Goal: Information Seeking & Learning: Learn about a topic

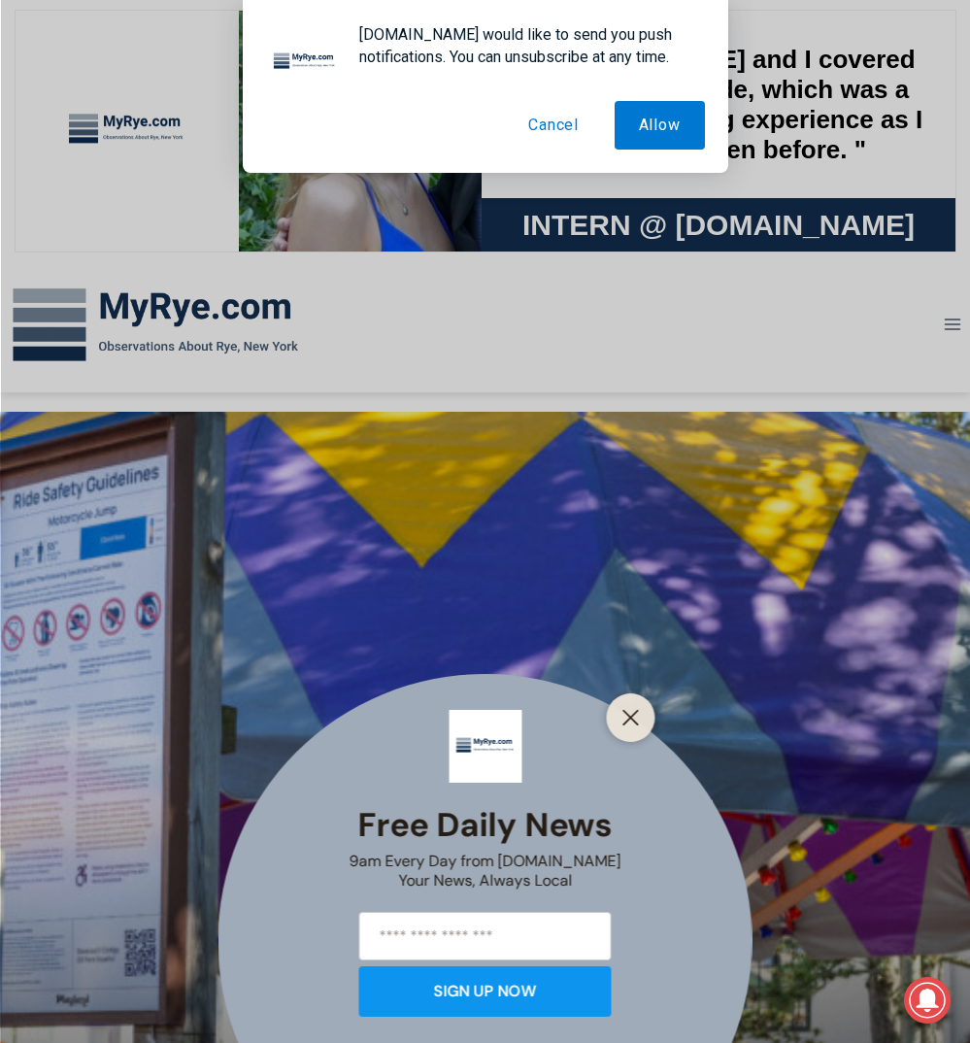
click at [563, 127] on button "Cancel" at bounding box center [553, 125] width 99 height 49
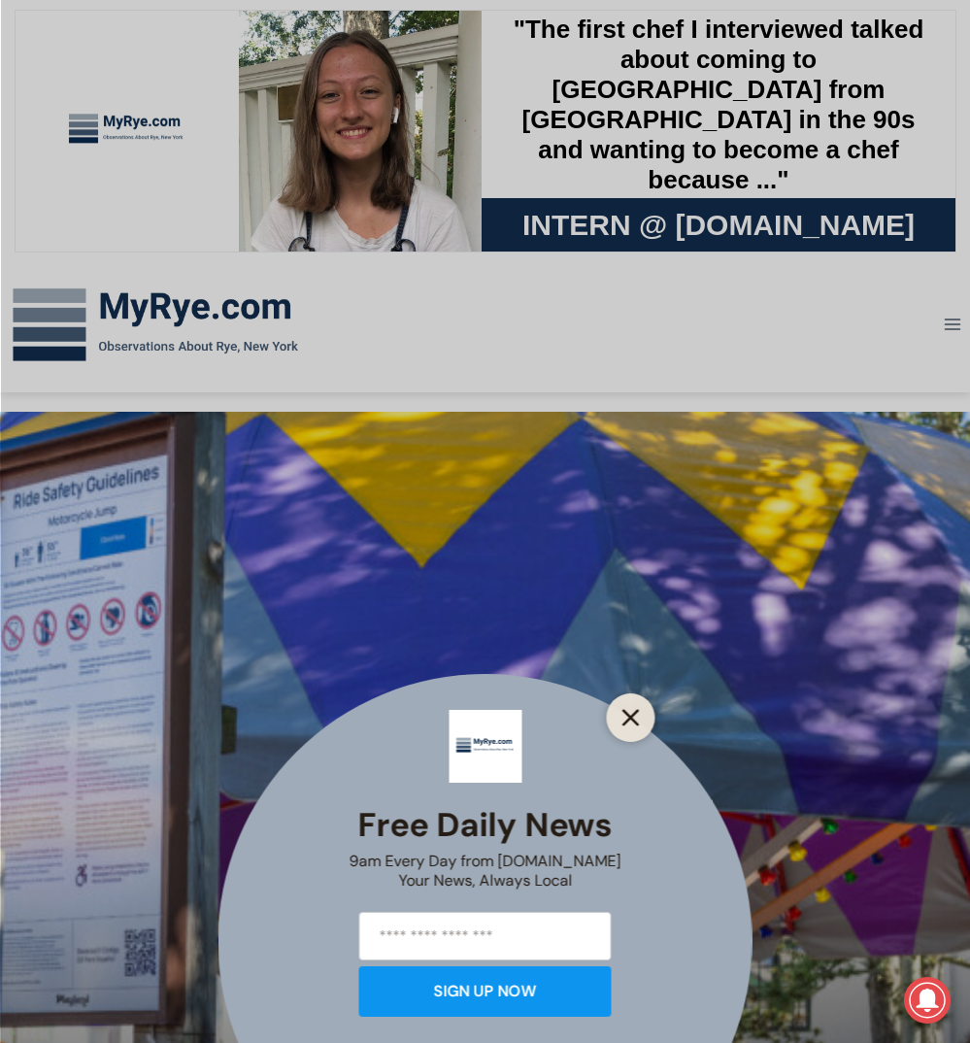
click at [628, 709] on icon "Close" at bounding box center [630, 717] width 17 height 17
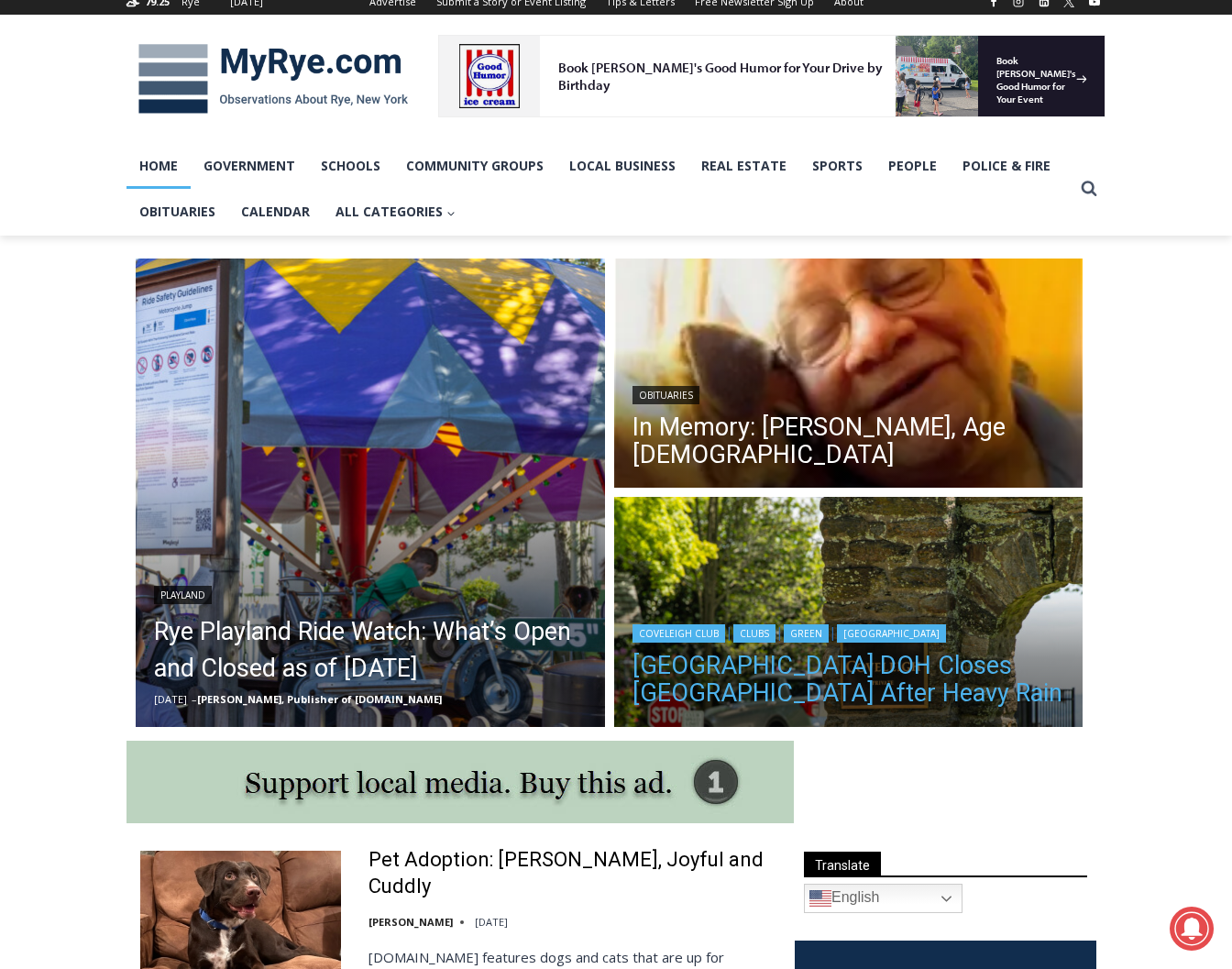
click at [915, 696] on link "Westchester County DOH Closes Coveleigh Club Beach After Heavy Rain" at bounding box center [849, 679] width 432 height 55
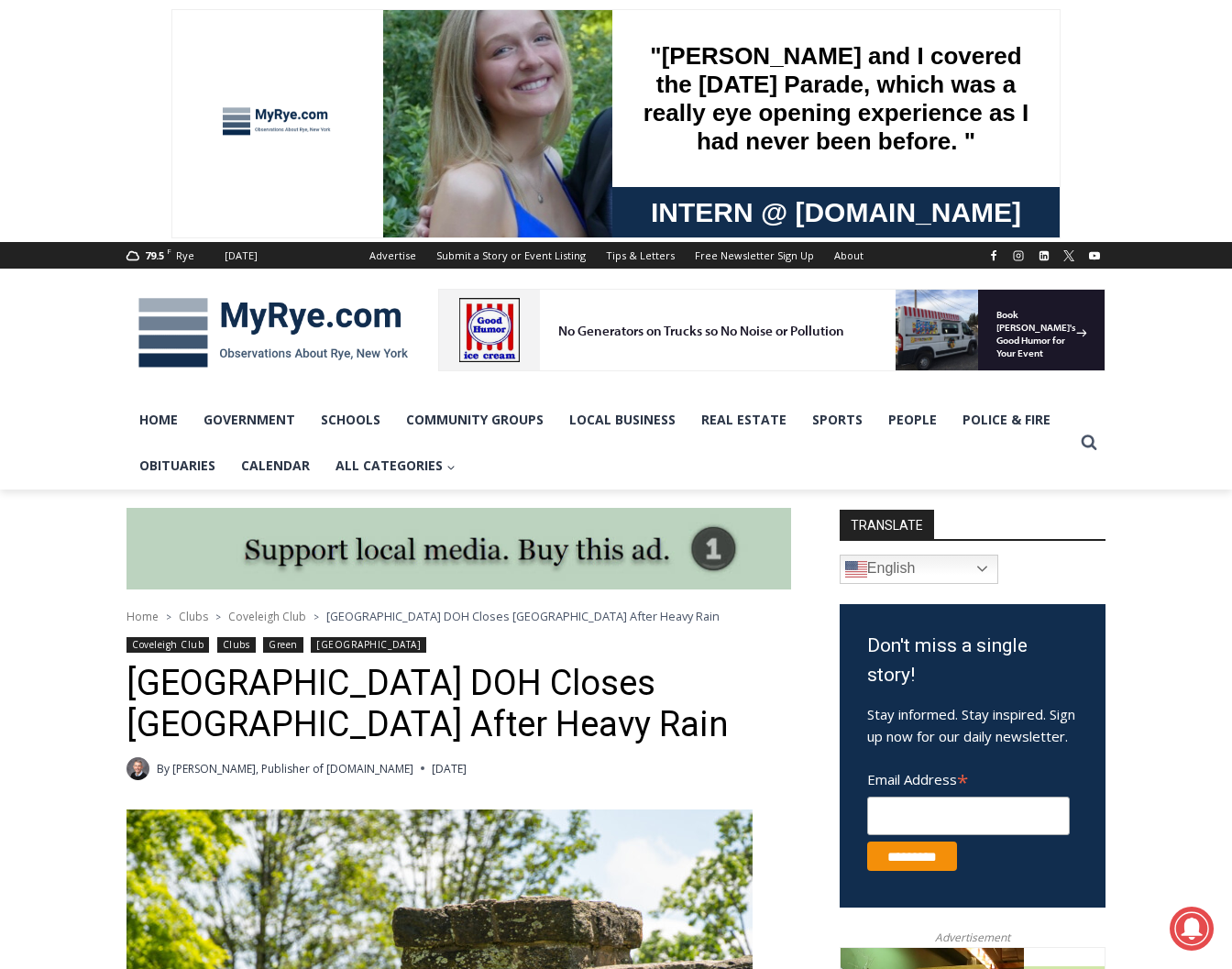
click at [177, 360] on img at bounding box center [273, 332] width 294 height 95
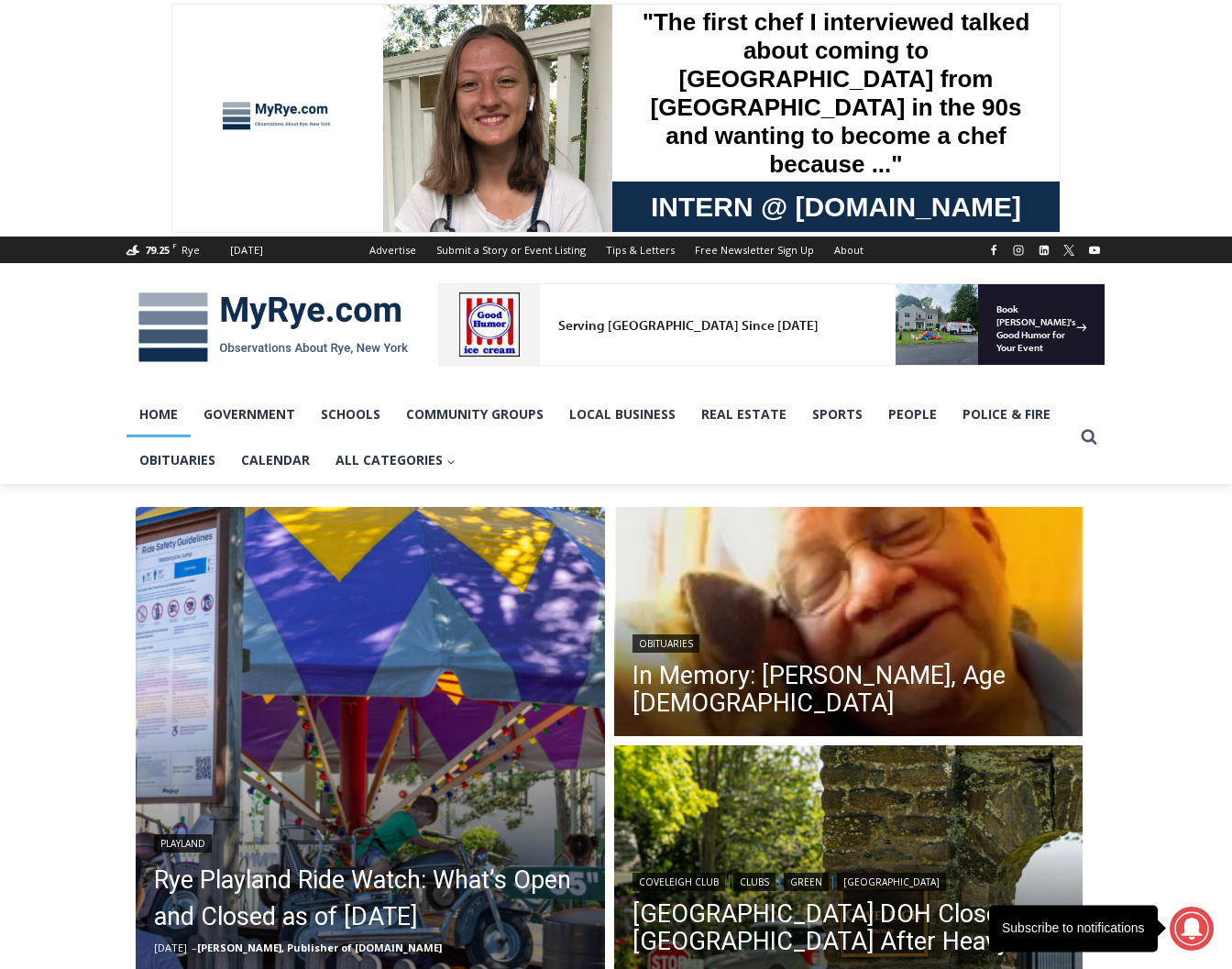
drag, startPoint x: 1231, startPoint y: 960, endPoint x: 1430, endPoint y: 971, distance: 199.3
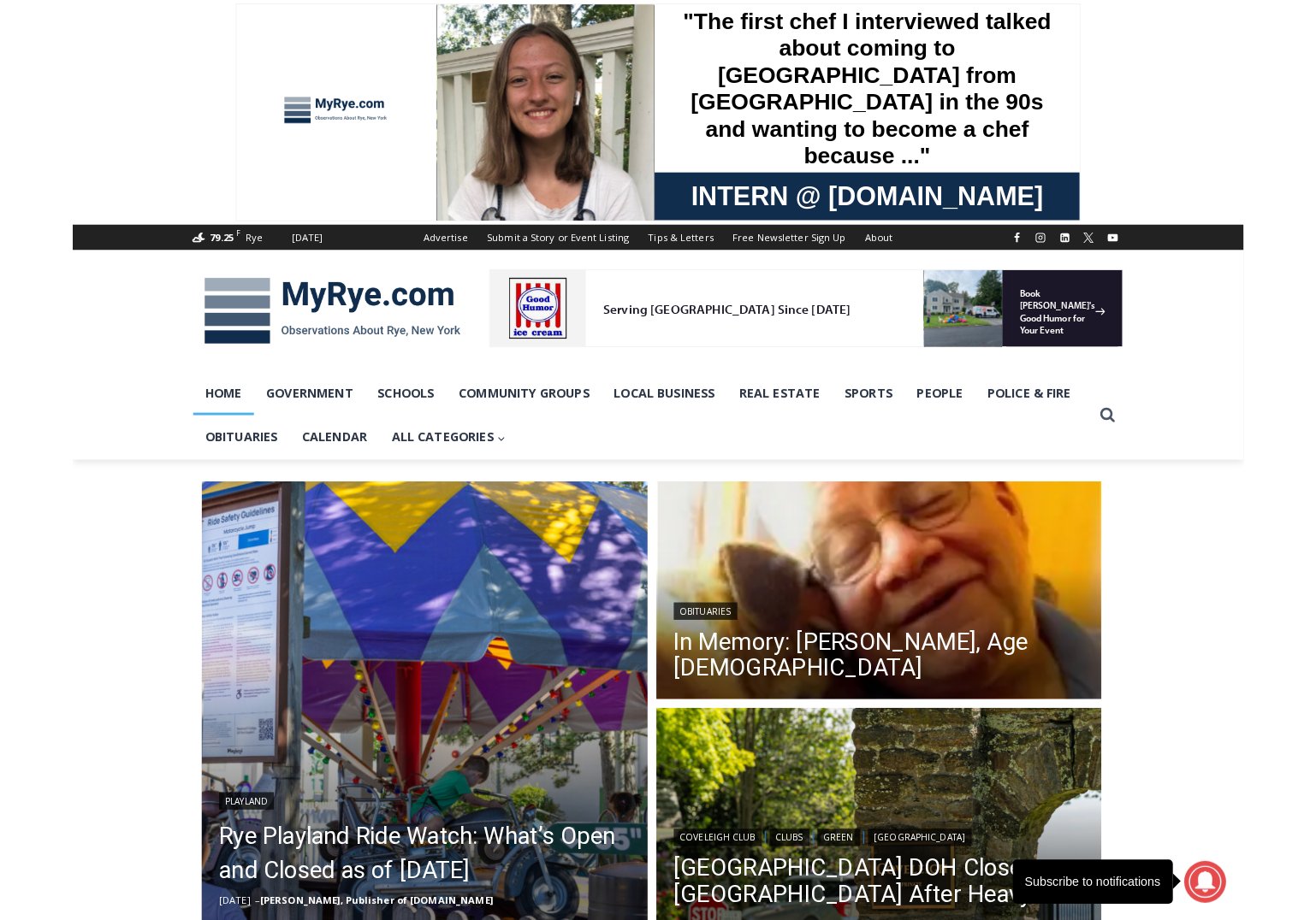
scroll to position [9, 0]
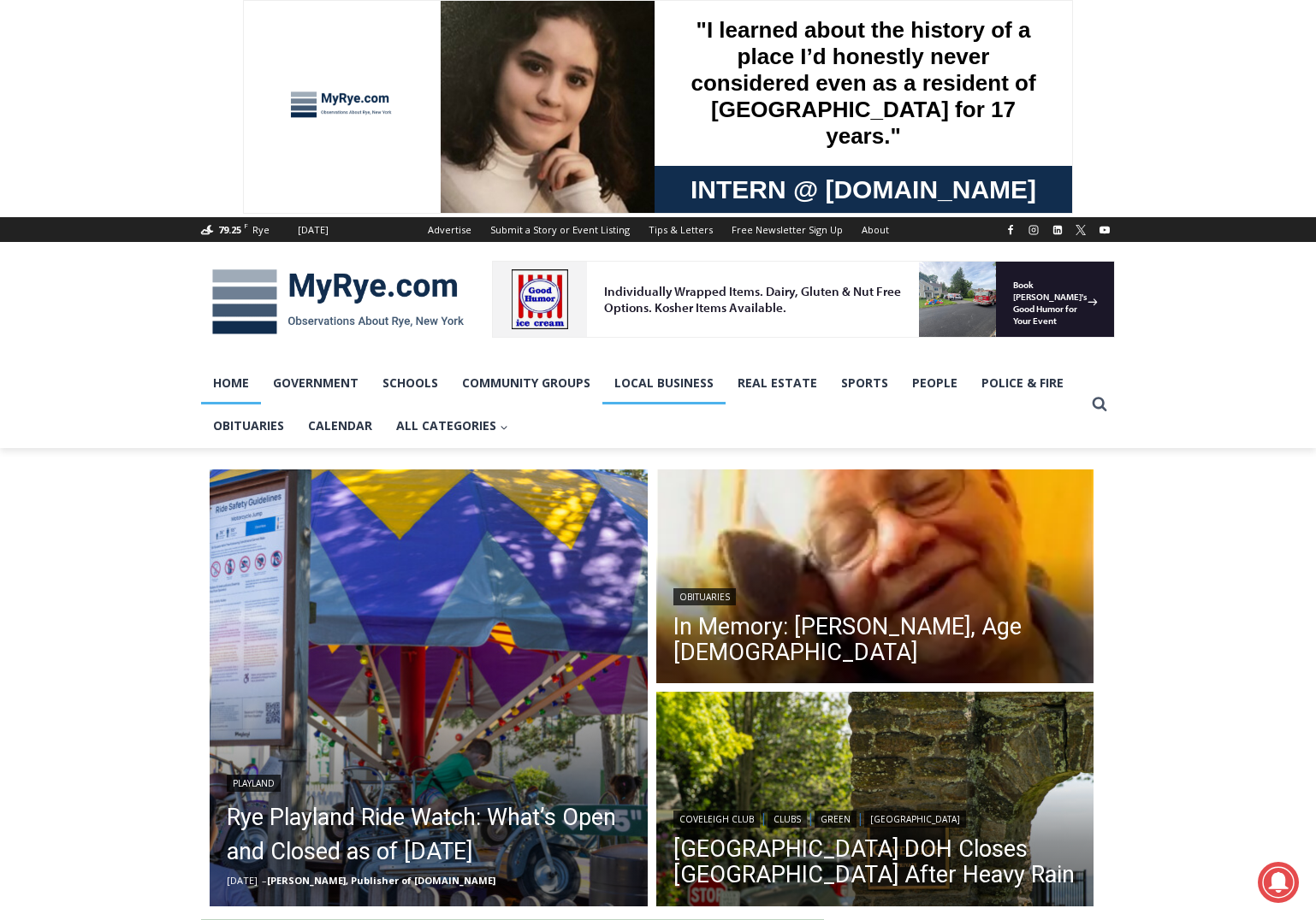
click at [639, 381] on link "Local Business" at bounding box center [664, 383] width 123 height 43
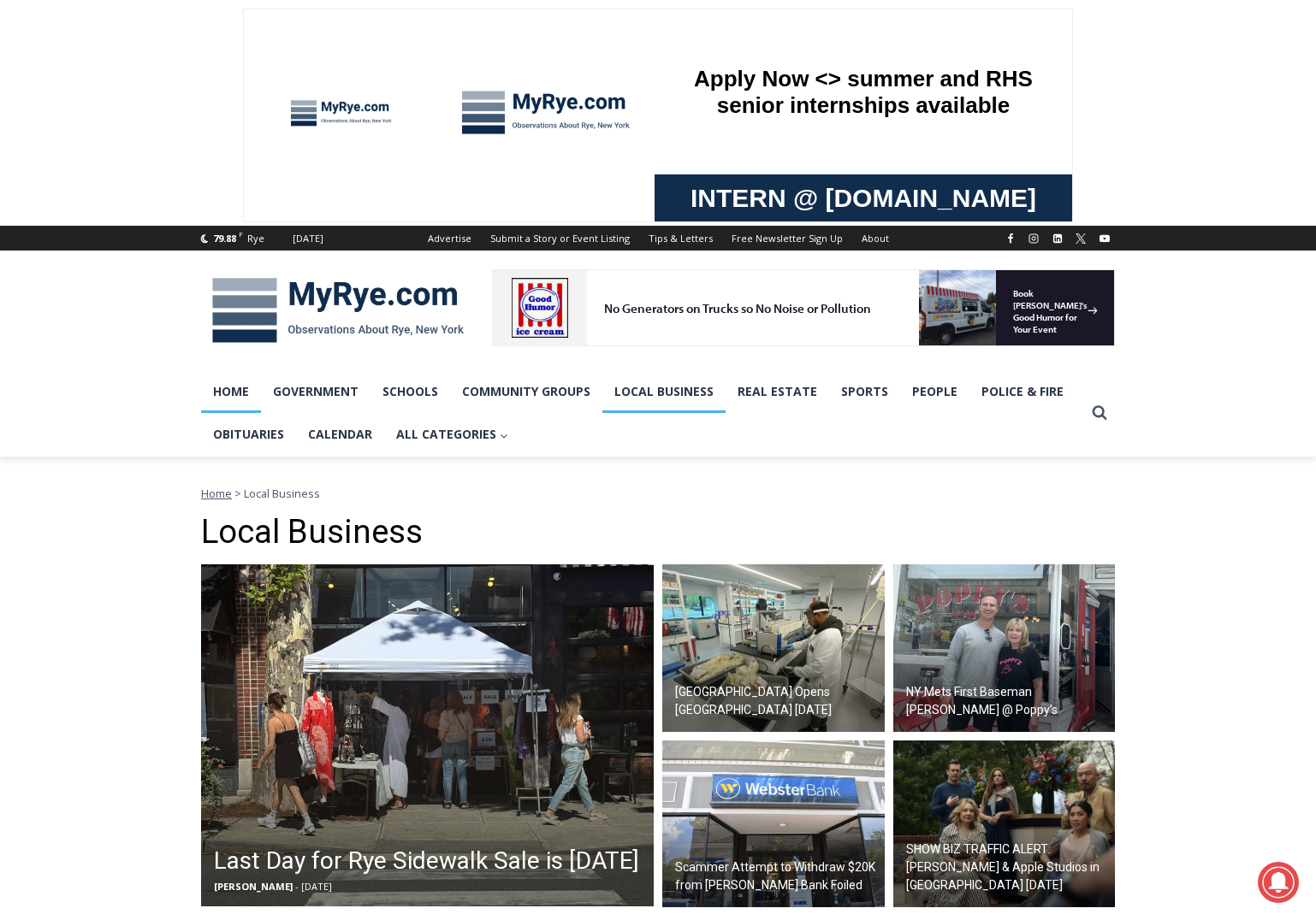
click at [234, 394] on link "Home" at bounding box center [231, 391] width 60 height 43
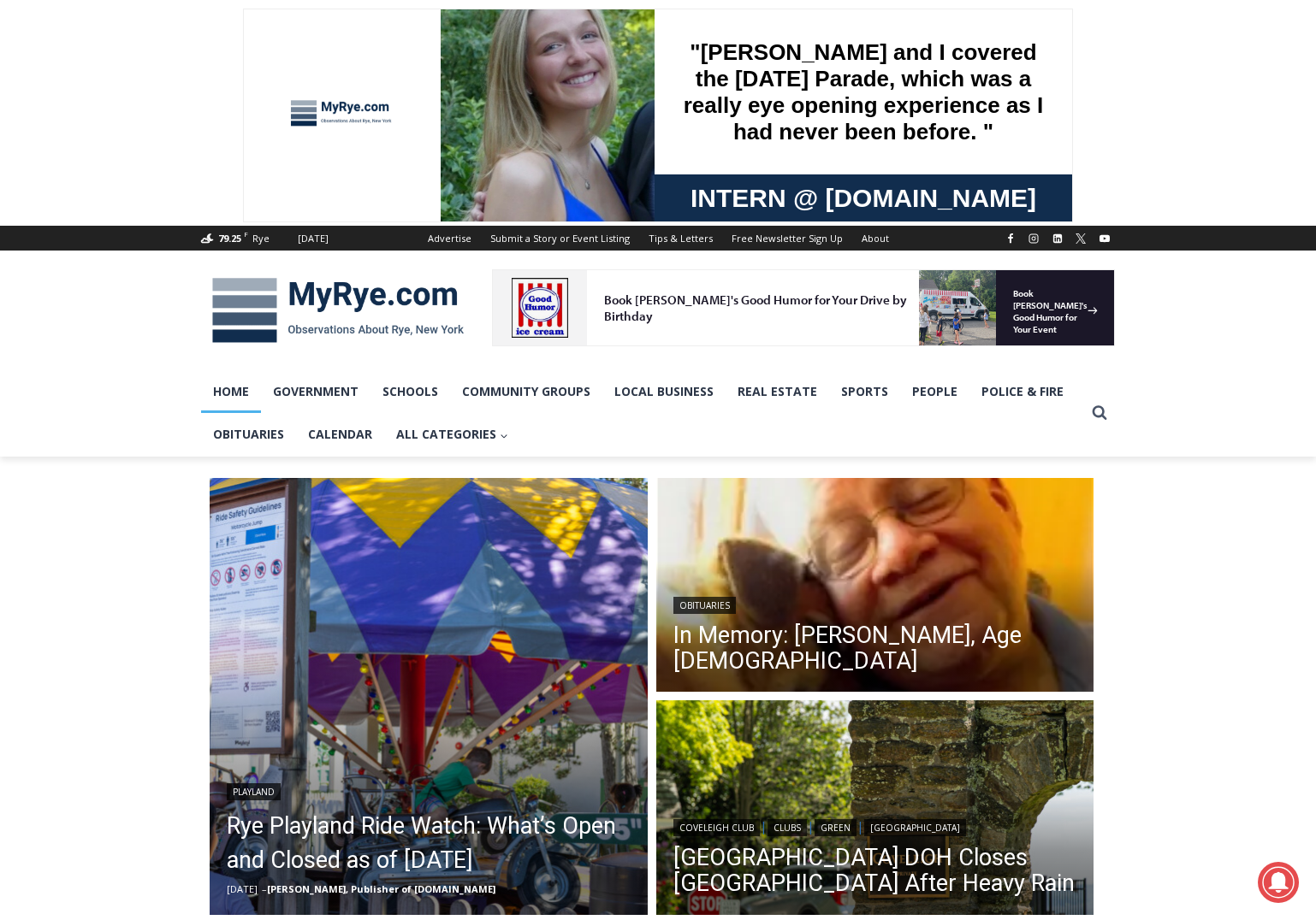
scroll to position [546, 0]
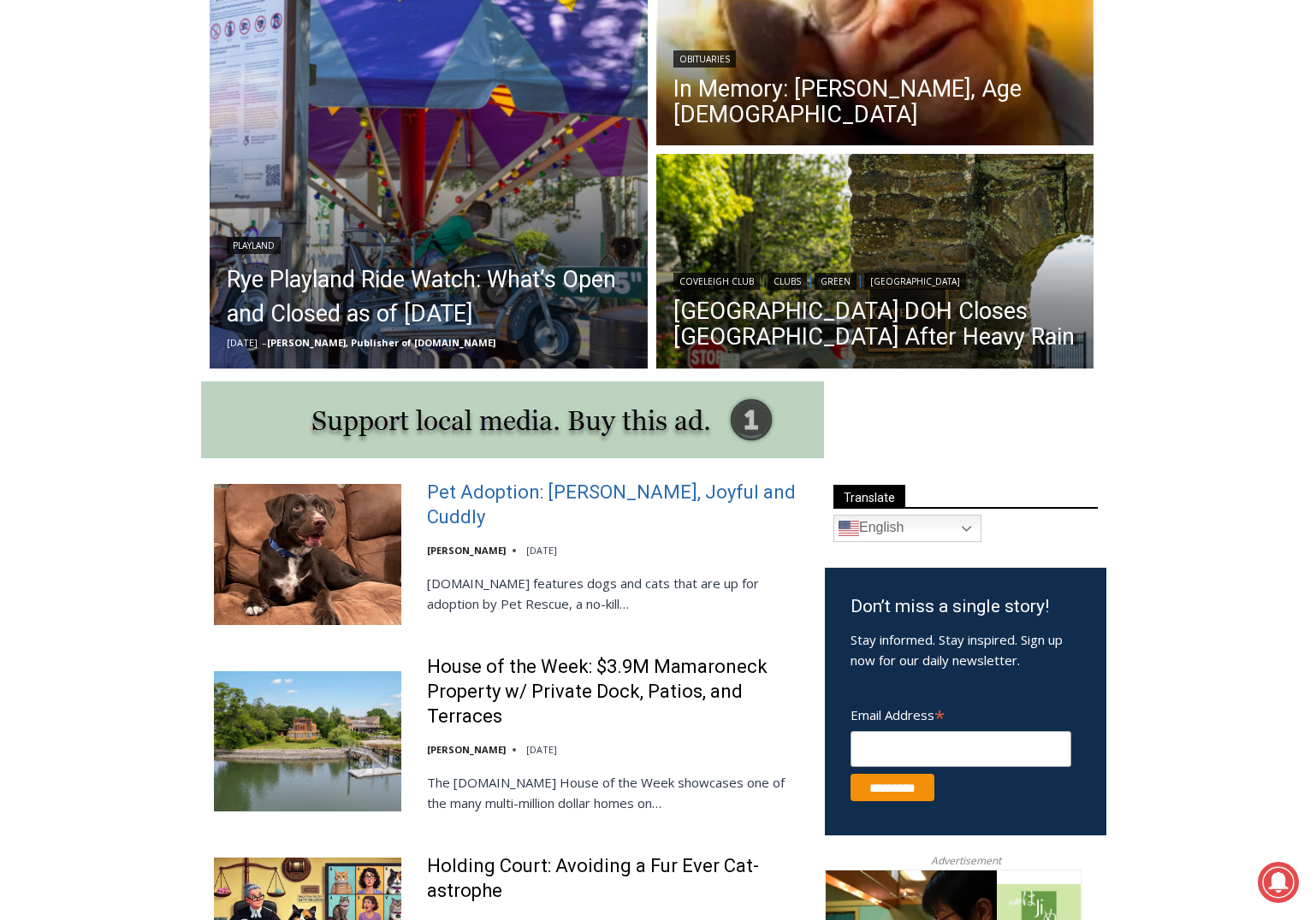
click at [457, 500] on link "Pet Adoption: [PERSON_NAME], Joyful and Cuddly" at bounding box center [614, 505] width 375 height 48
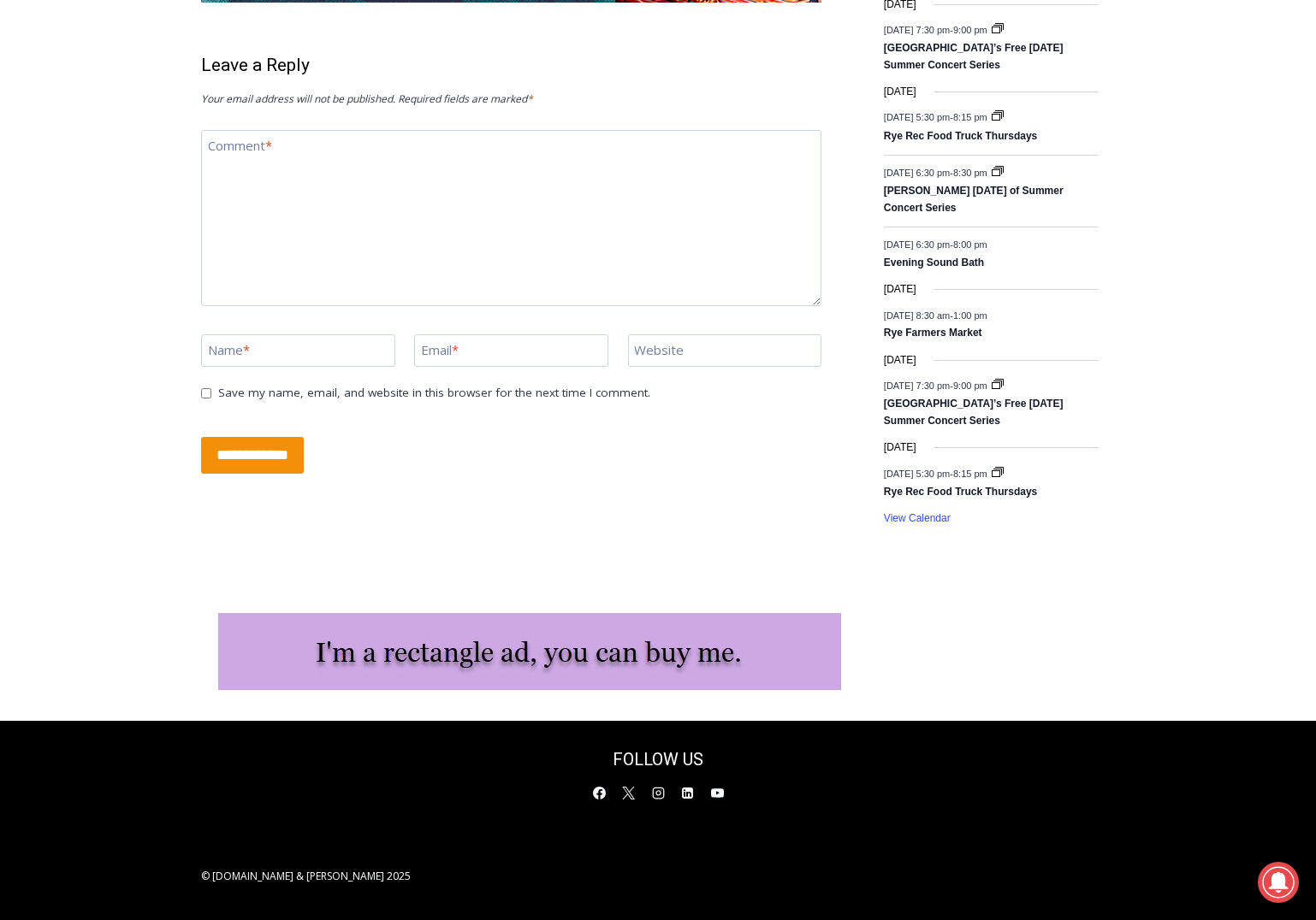
scroll to position [1399, 0]
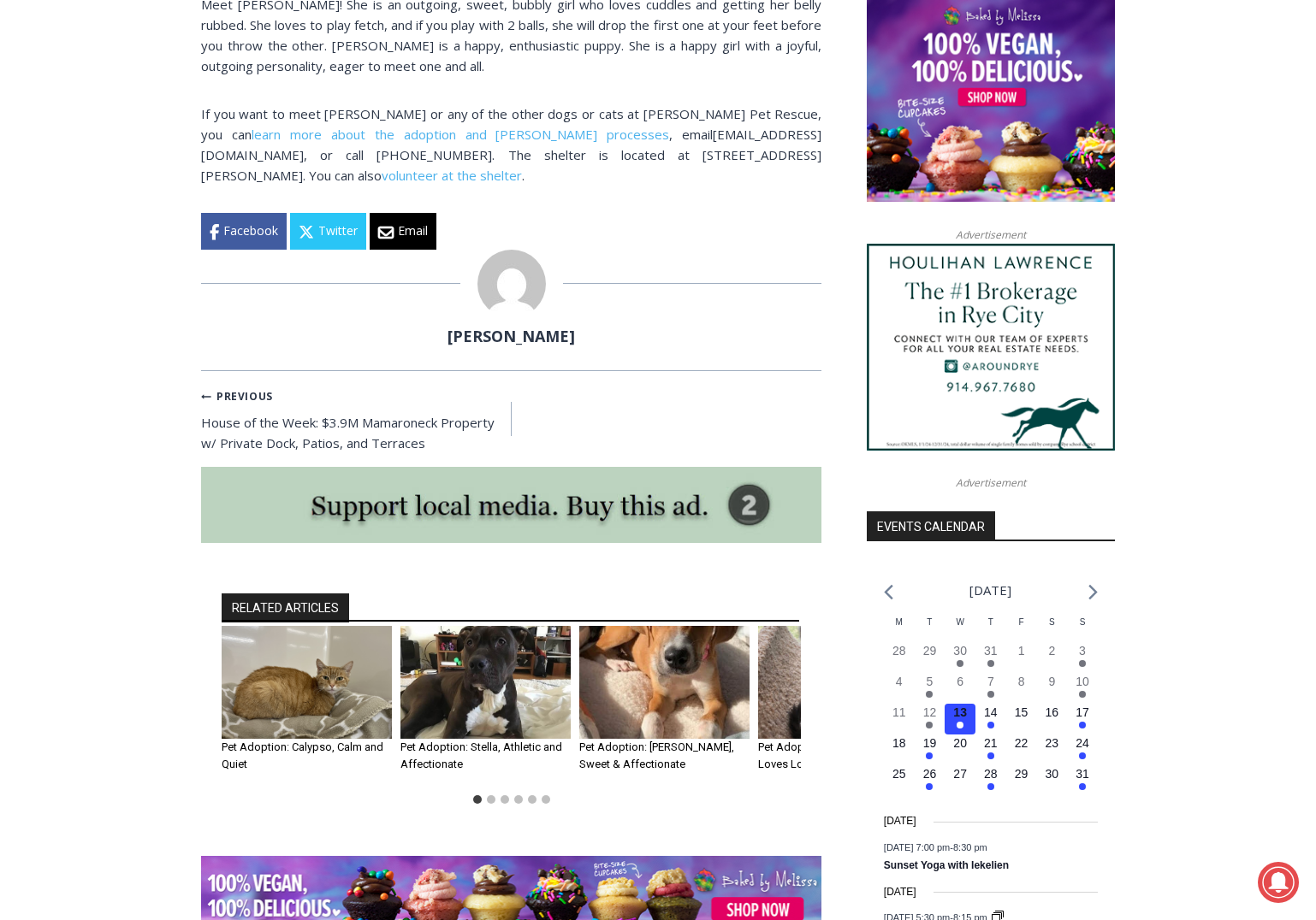
click at [601, 660] on img "3 of 6" at bounding box center [664, 683] width 170 height 114
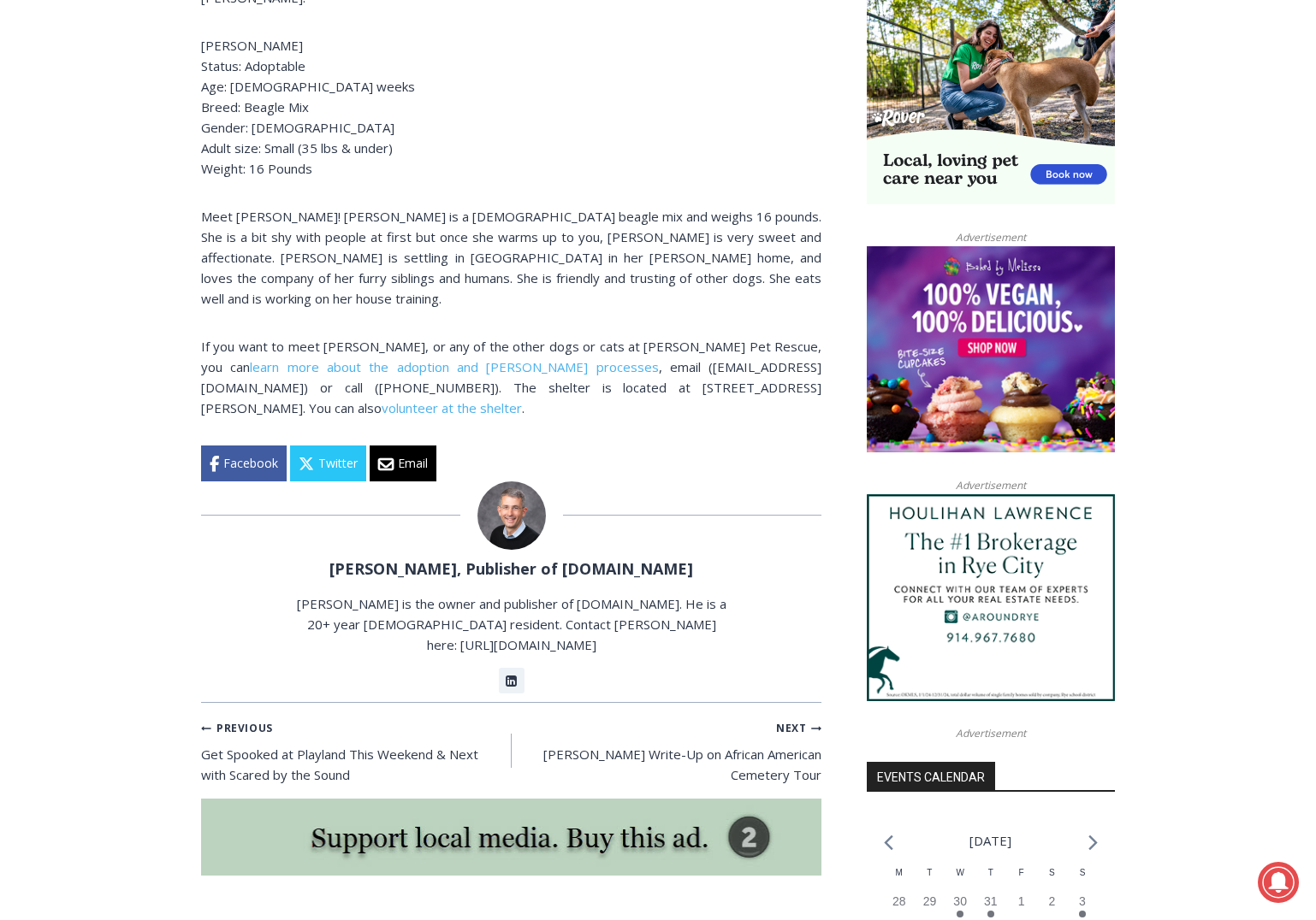
scroll to position [1306, 0]
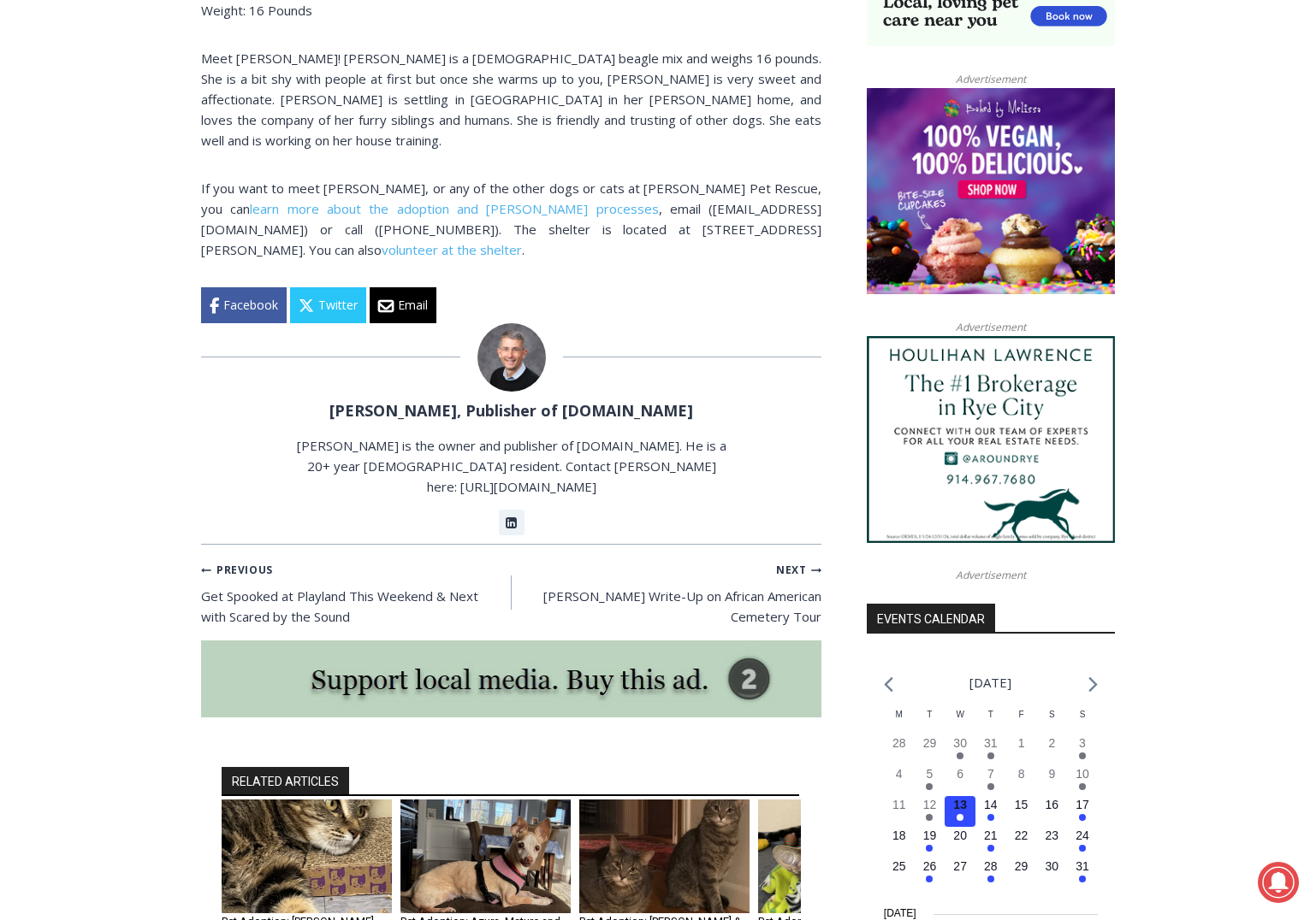
click at [493, 800] on img "2 of 6" at bounding box center [485, 857] width 170 height 114
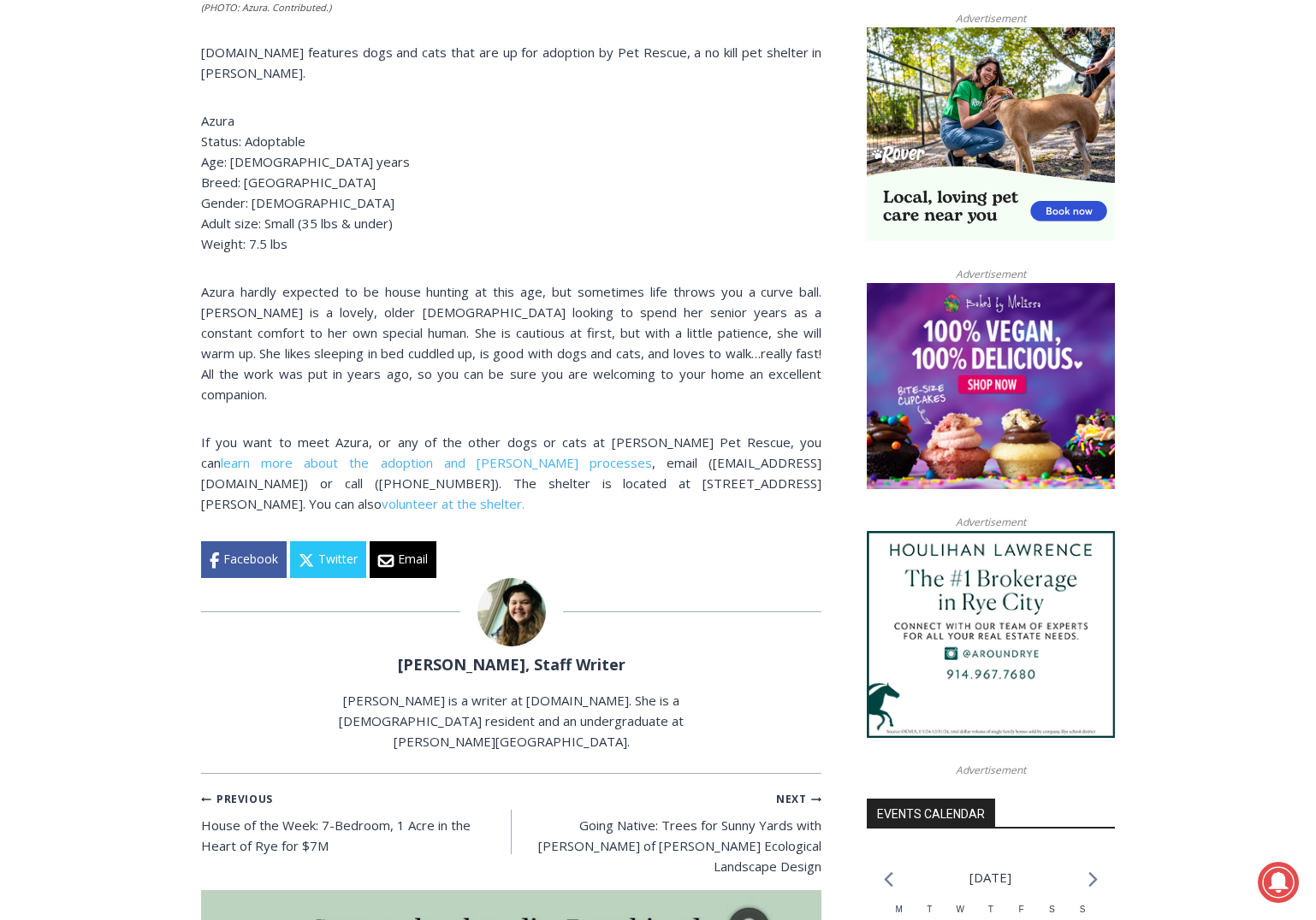
scroll to position [1589, 0]
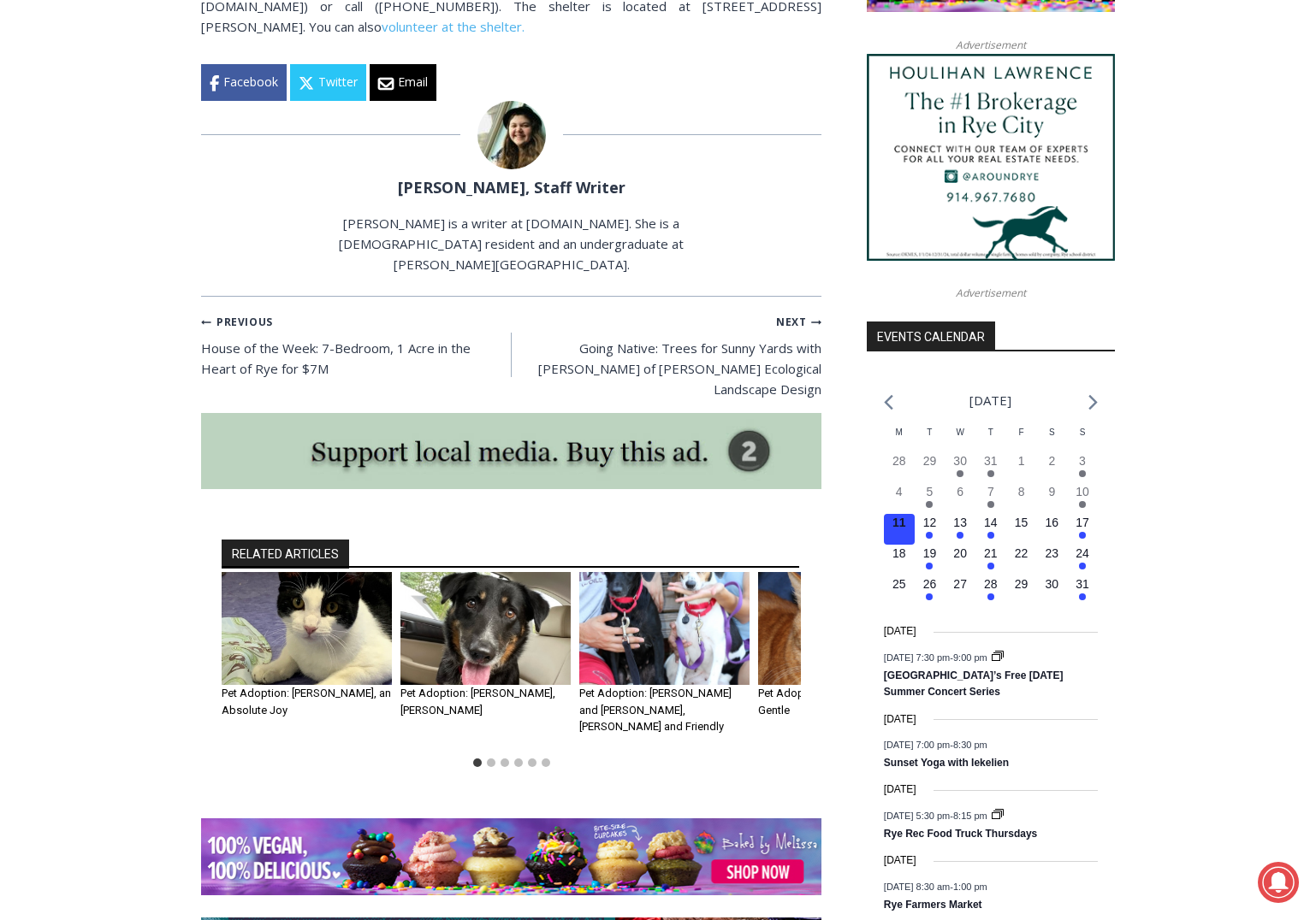
click at [664, 572] on img "3 of 6" at bounding box center [664, 628] width 170 height 114
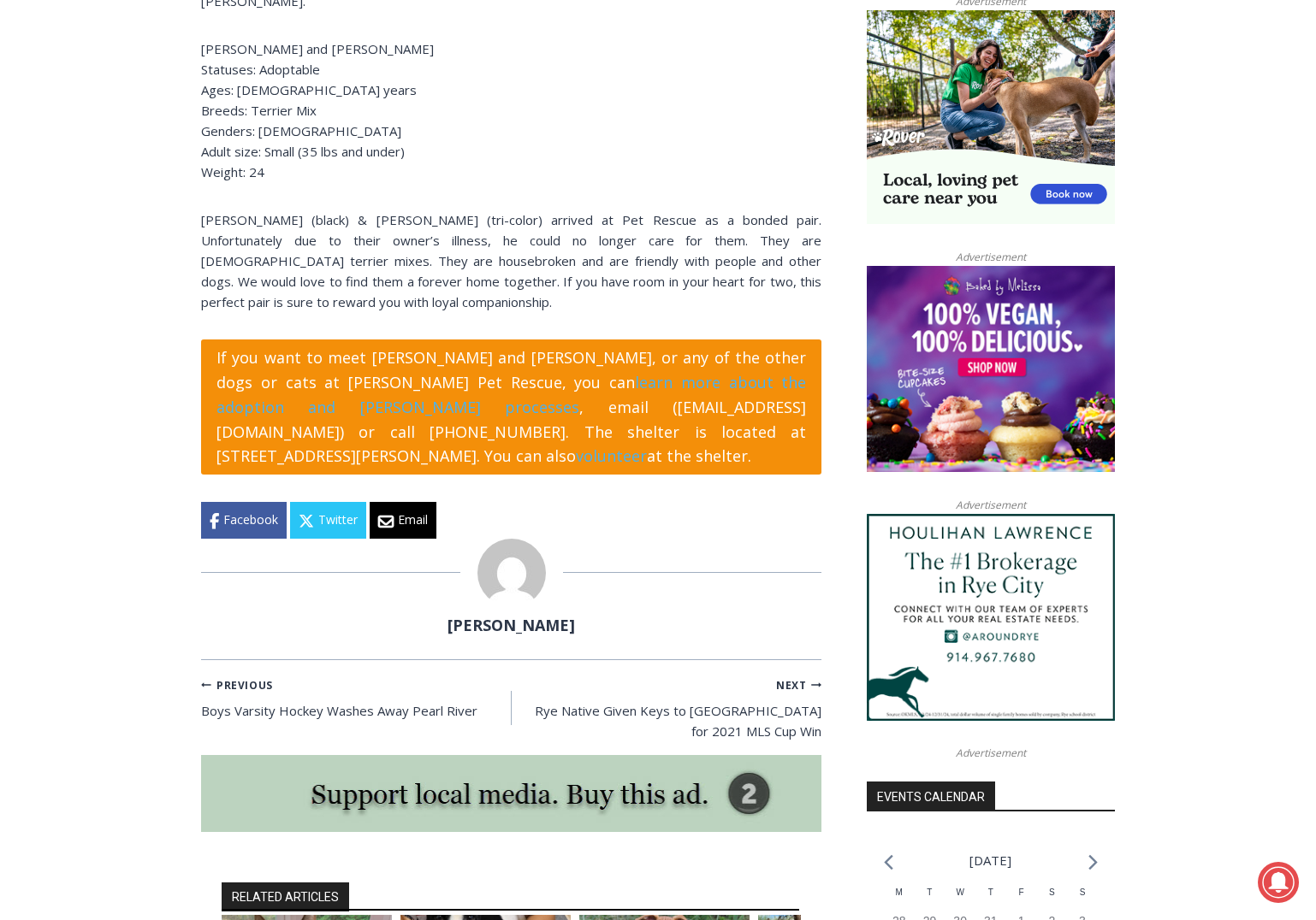
scroll to position [1387, 0]
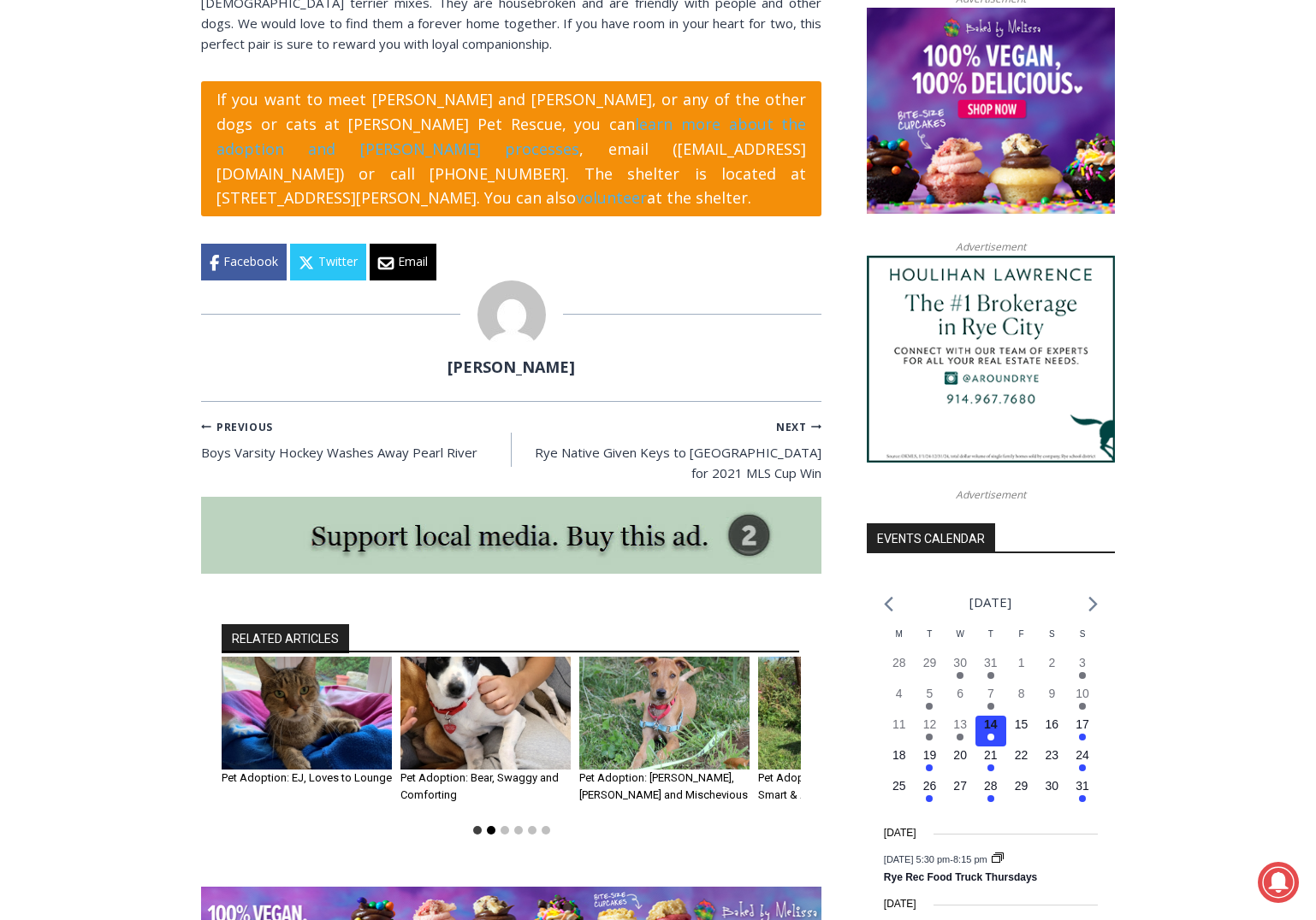
click at [489, 827] on button "Go to slide 2" at bounding box center [491, 831] width 9 height 9
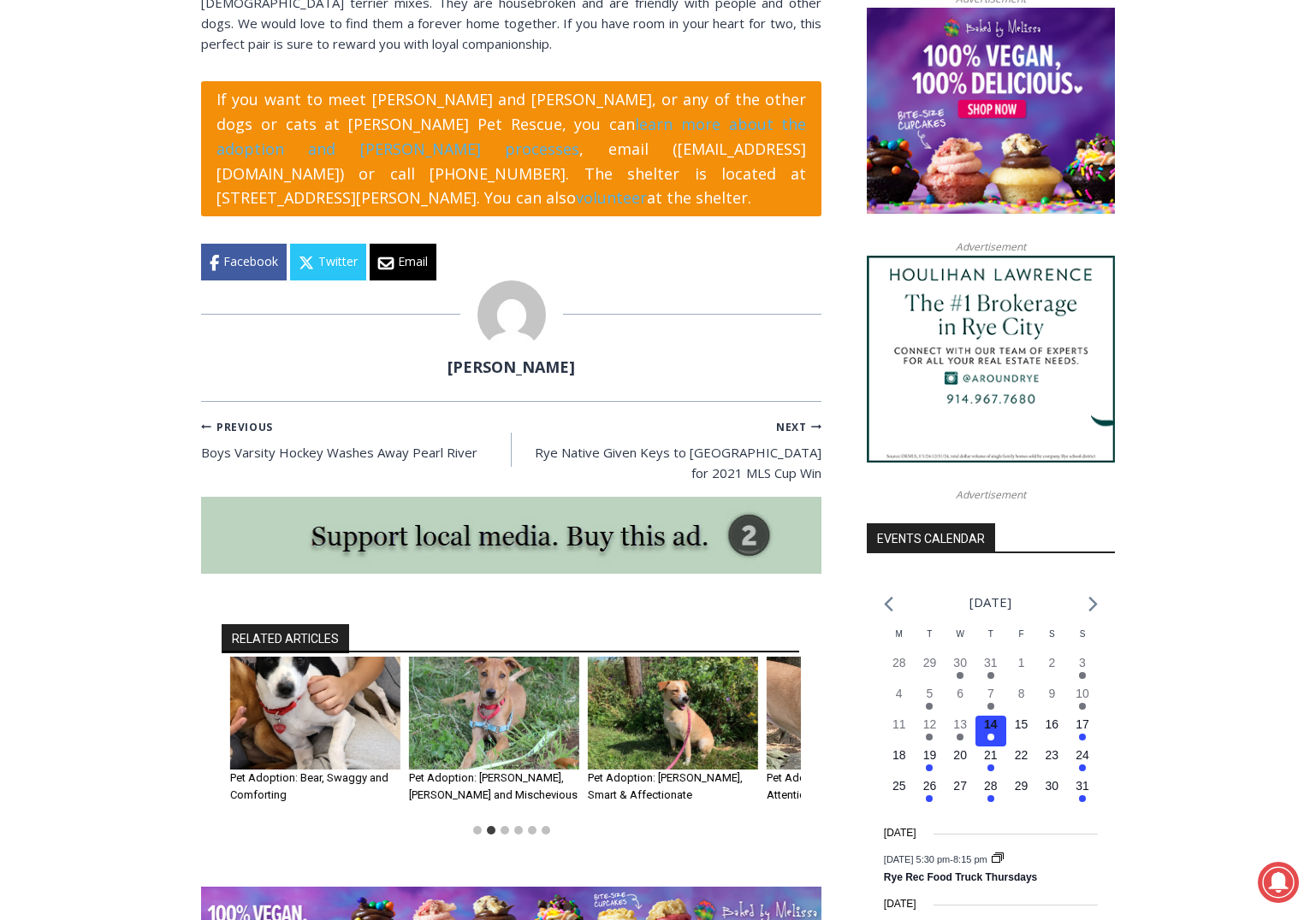
click at [313, 657] on img "2 of 6" at bounding box center [315, 714] width 170 height 114
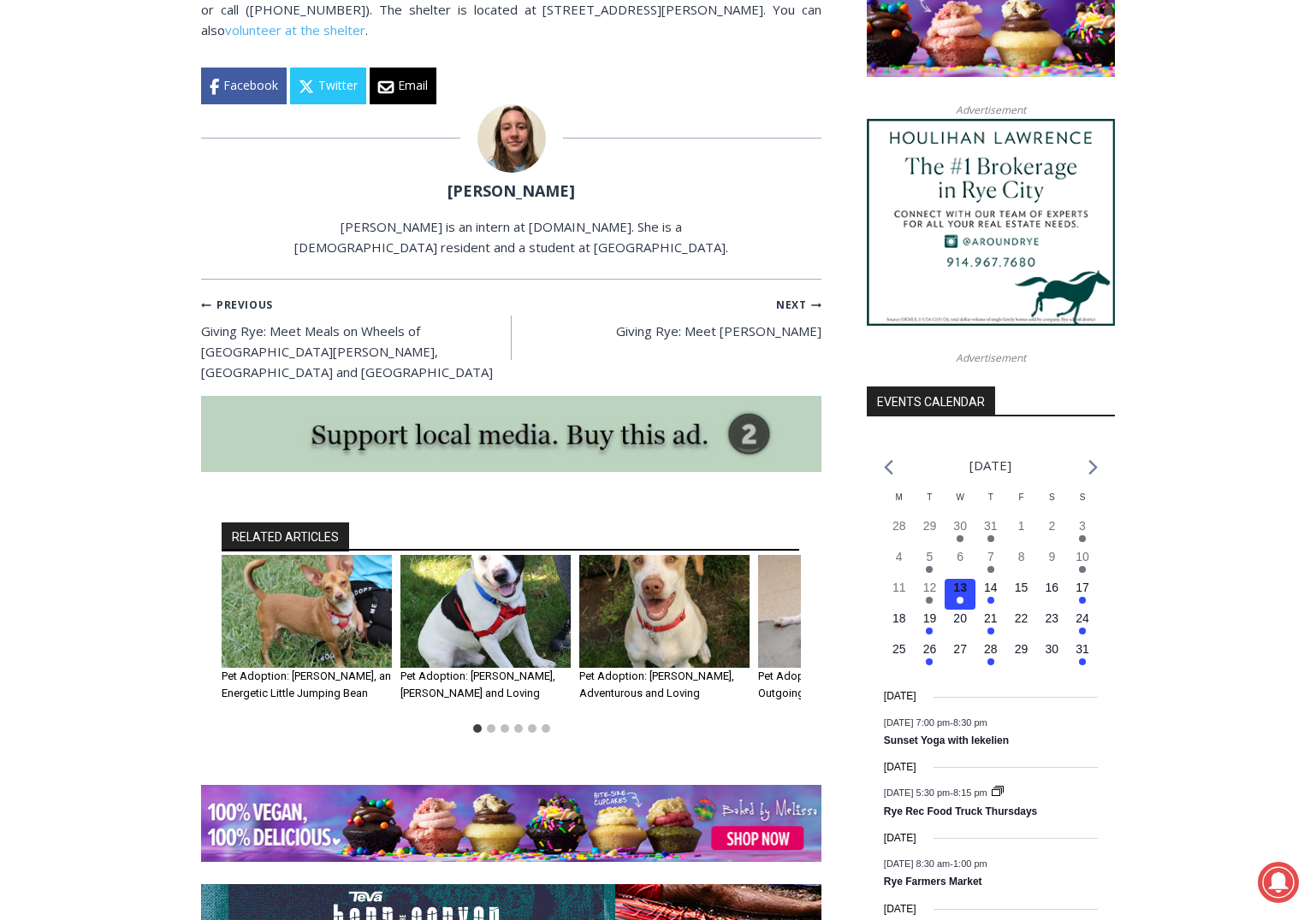
click at [523, 587] on img "2 of 6" at bounding box center [485, 612] width 170 height 114
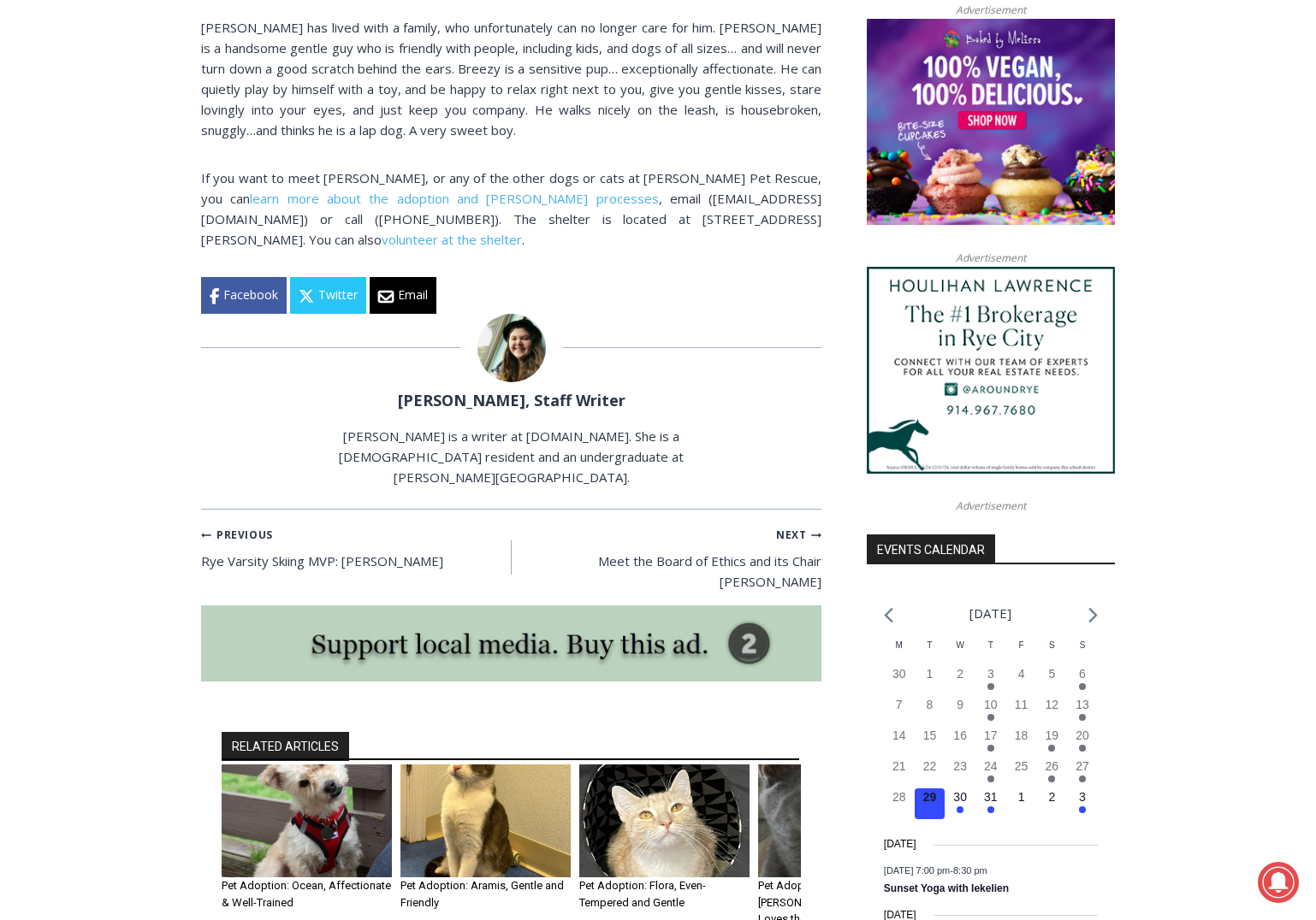
scroll to position [1591, 0]
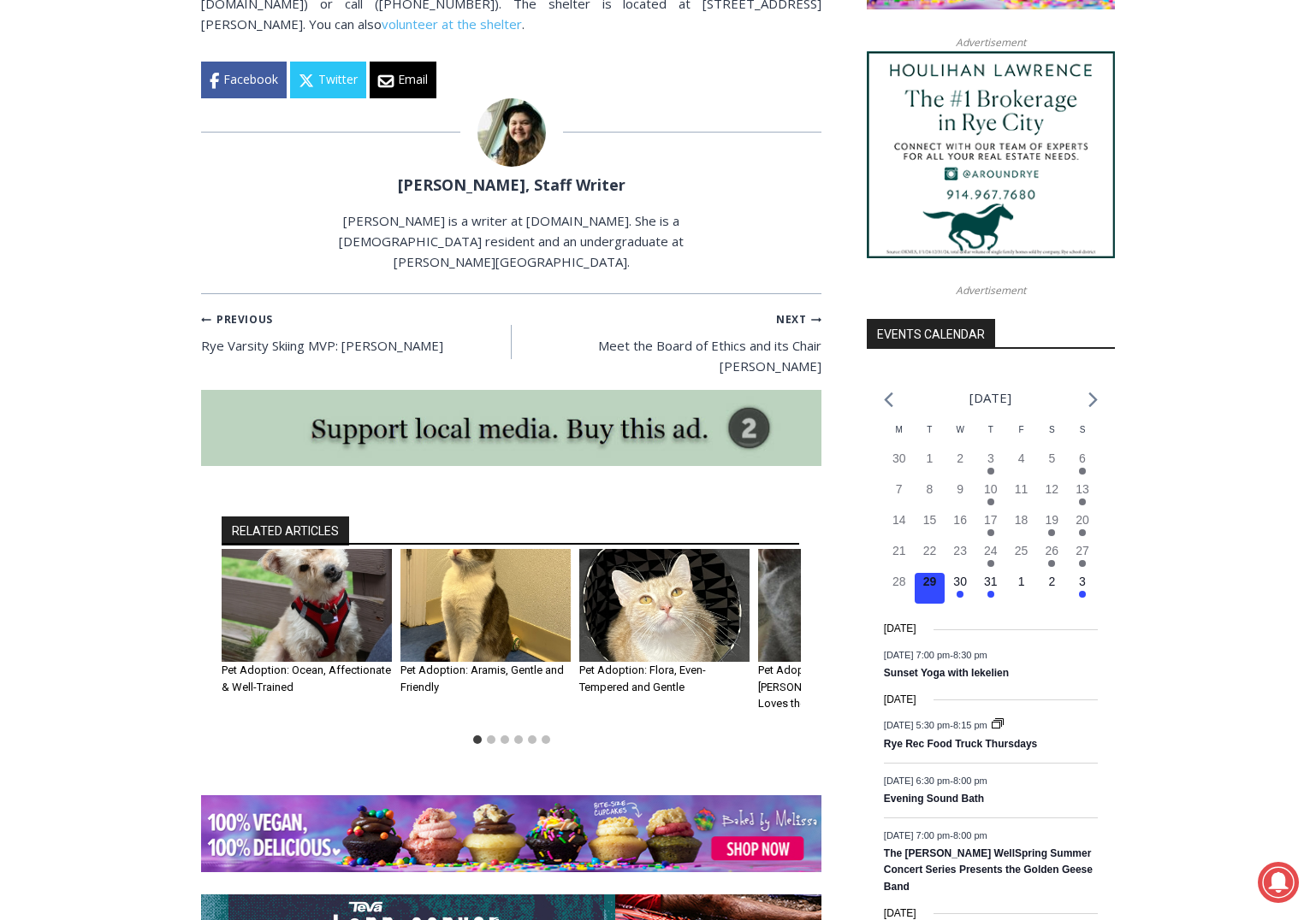
click at [358, 557] on img "1 of 6" at bounding box center [306, 605] width 170 height 114
click at [323, 549] on img "1 of 6" at bounding box center [306, 605] width 170 height 114
